Goal: Navigation & Orientation: Find specific page/section

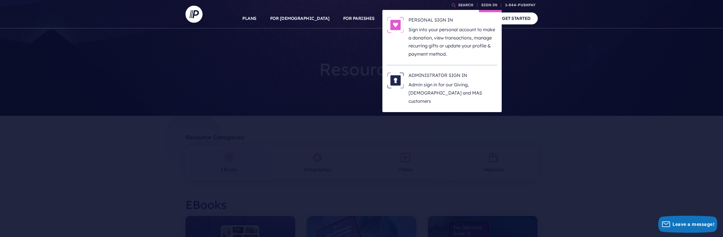
click at [432, 69] on li "ADMINISTRATOR SIGN IN Admin sign in for our Giving, [DEMOGRAPHIC_DATA] and MAS …" at bounding box center [442, 88] width 110 height 47
click at [431, 74] on h6 "ADMINISTRATOR SIGN IN" at bounding box center [453, 76] width 89 height 9
click at [401, 87] on img at bounding box center [395, 80] width 17 height 16
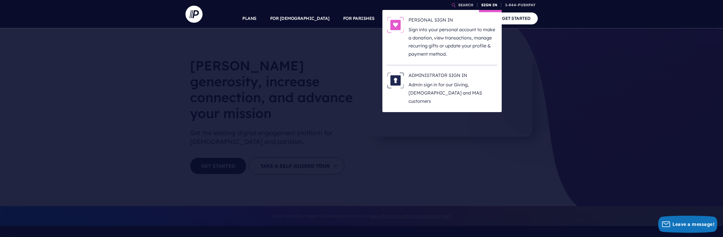
click at [498, 5] on link "SIGN IN" at bounding box center [489, 5] width 20 height 10
